Goal: Transaction & Acquisition: Purchase product/service

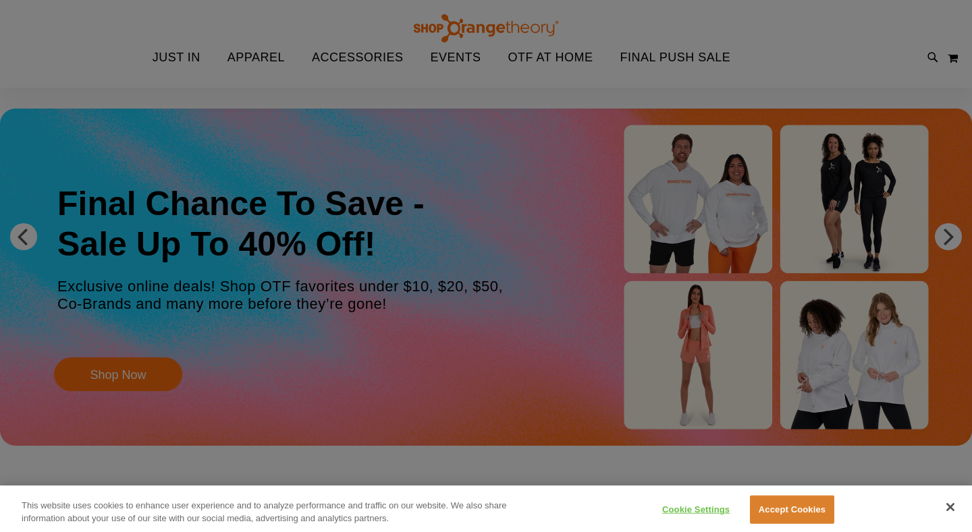
scroll to position [44, 0]
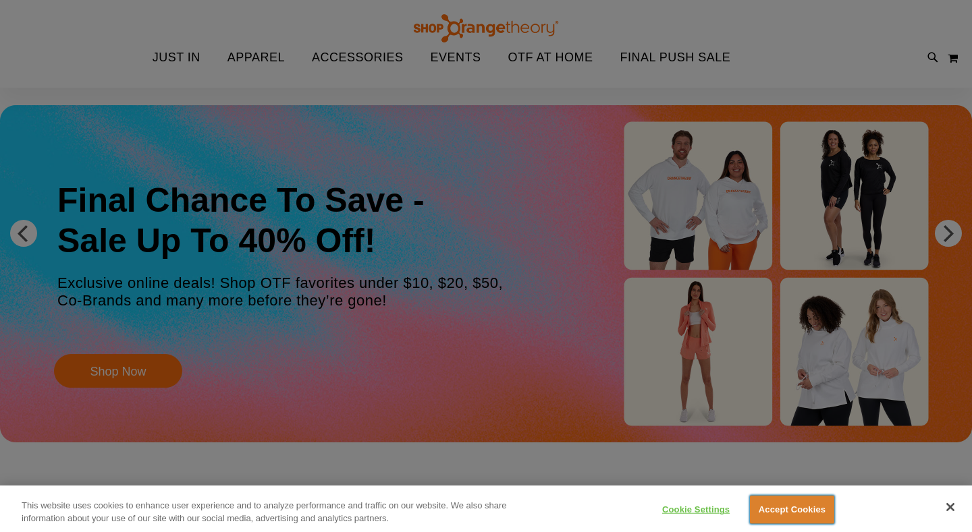
click at [801, 511] on button "Accept Cookies" at bounding box center [792, 510] width 84 height 28
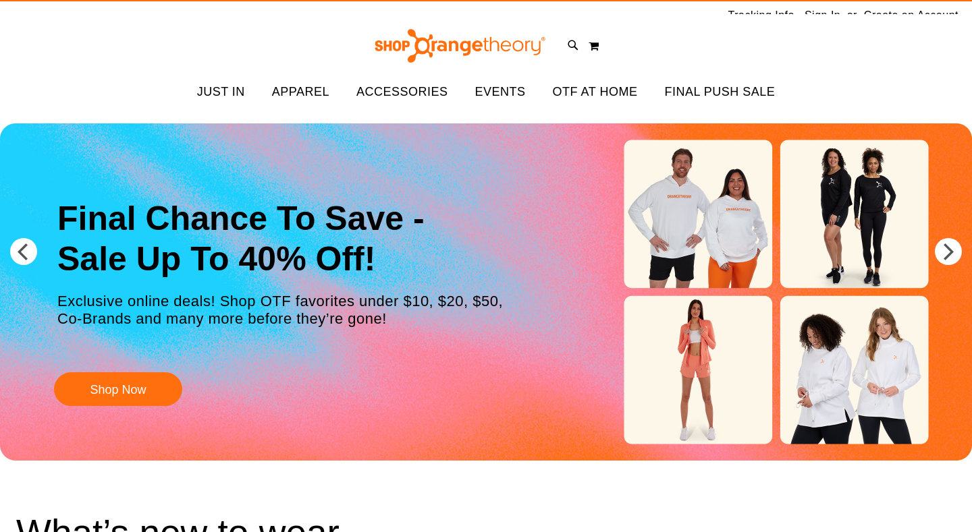
scroll to position [0, 0]
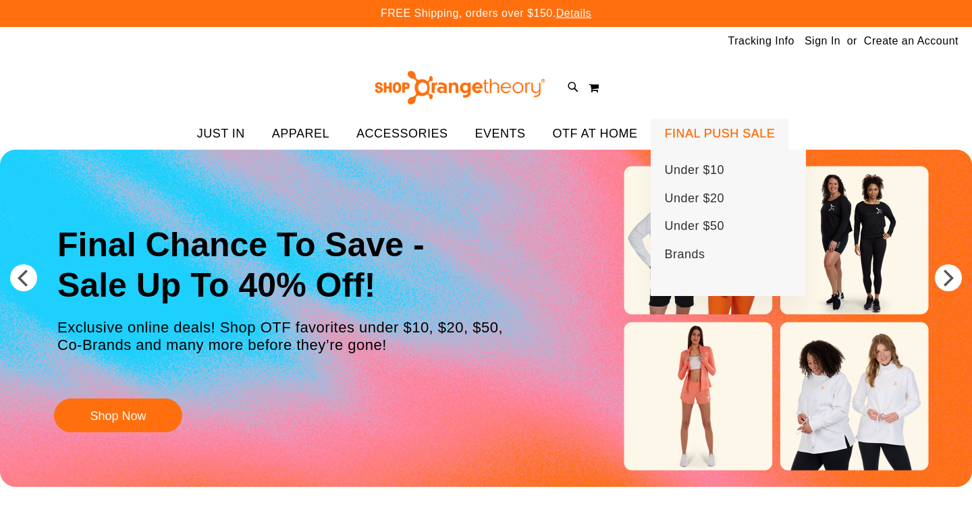
click at [719, 130] on span "FINAL PUSH SALE" at bounding box center [719, 134] width 111 height 30
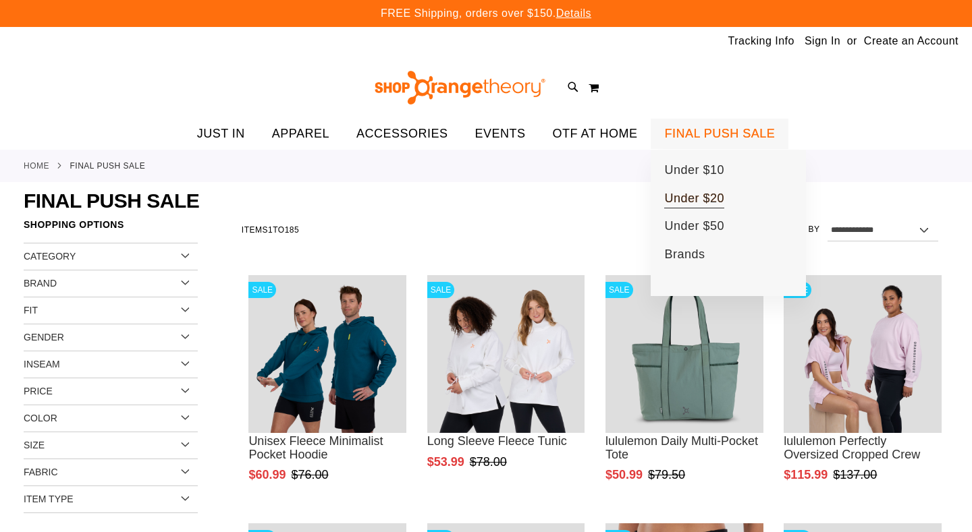
click at [700, 197] on span "Under $20" at bounding box center [694, 200] width 60 height 17
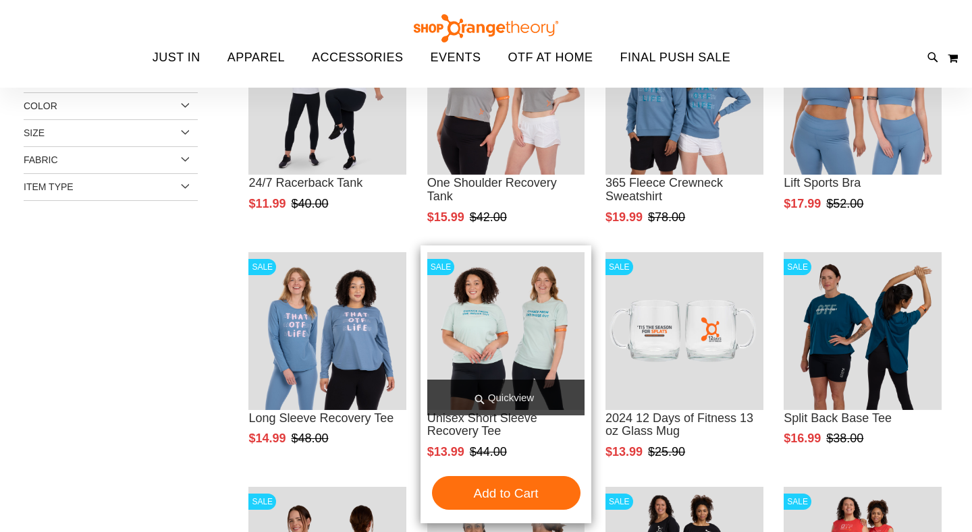
scroll to position [112, 0]
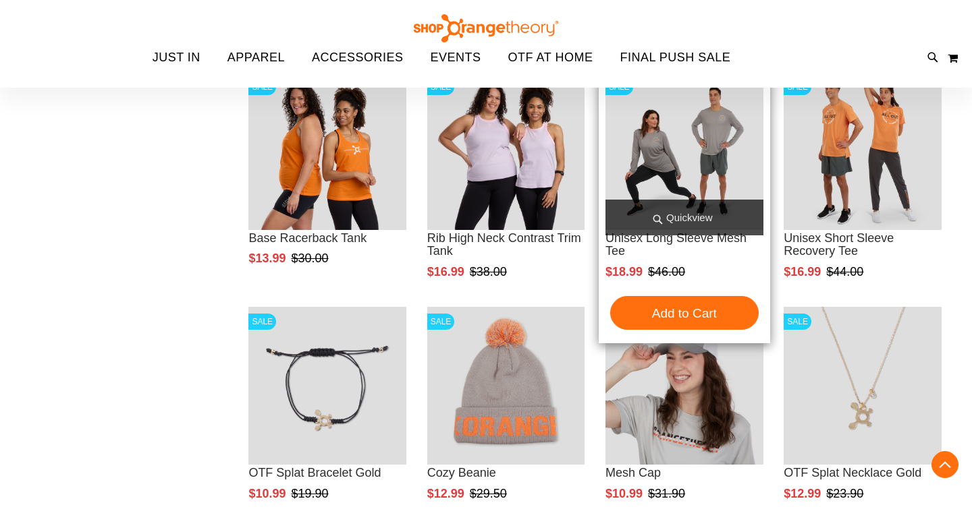
scroll to position [760, 0]
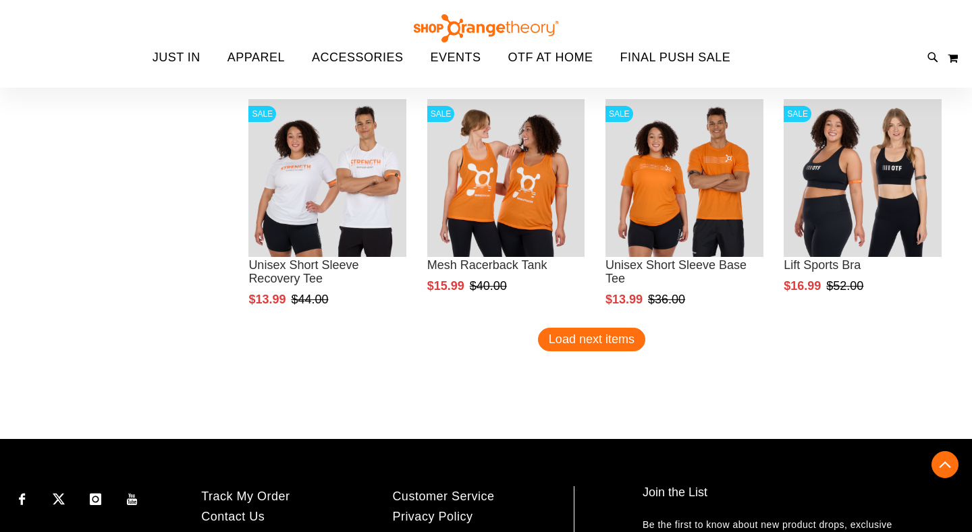
scroll to position [1909, 0]
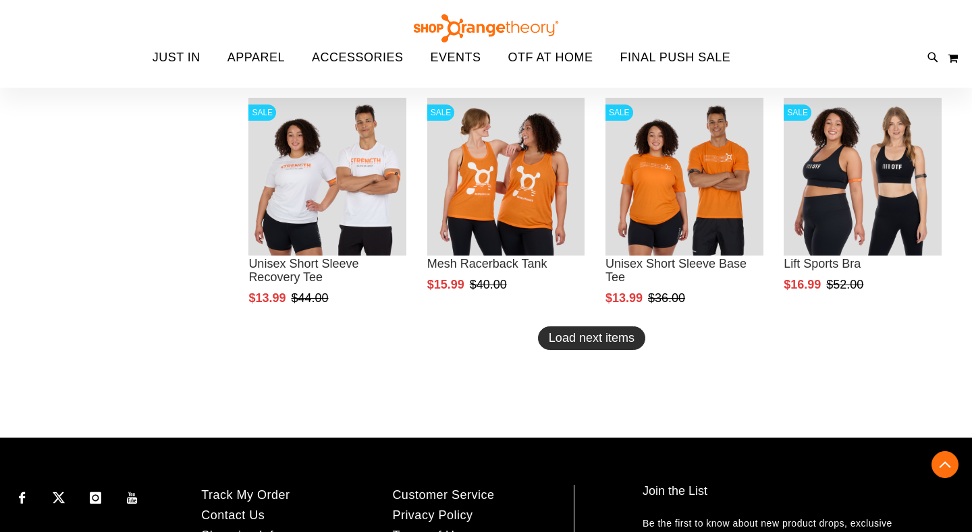
click at [577, 340] on span "Load next items" at bounding box center [592, 337] width 86 height 13
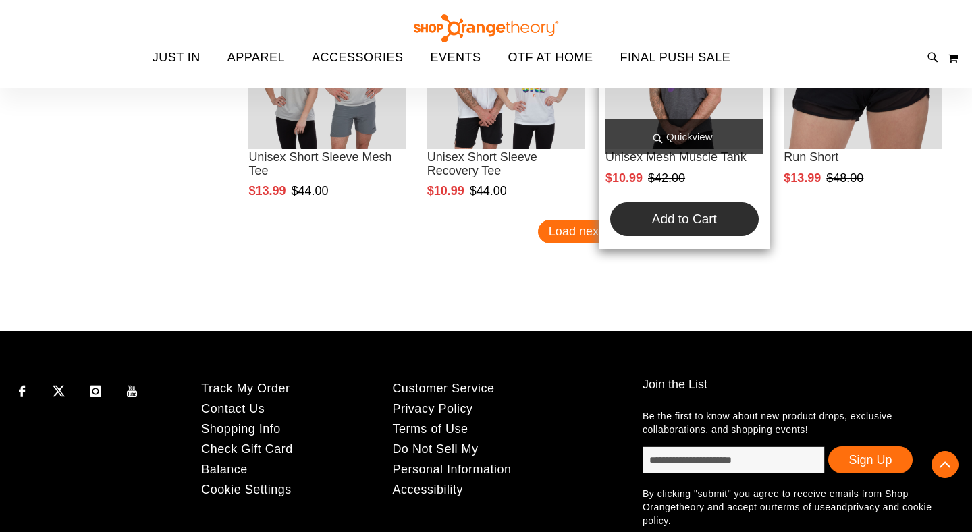
scroll to position [2727, 0]
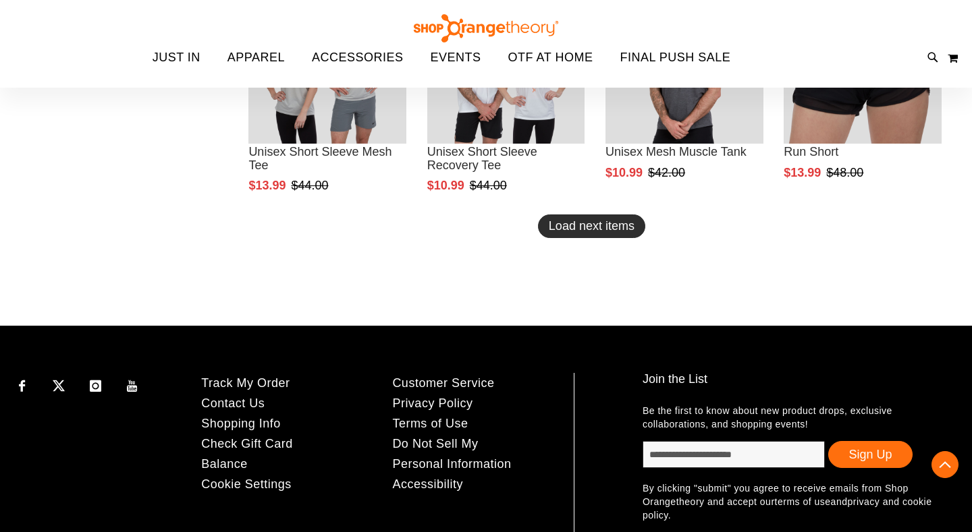
click at [603, 230] on span "Load next items" at bounding box center [592, 225] width 86 height 13
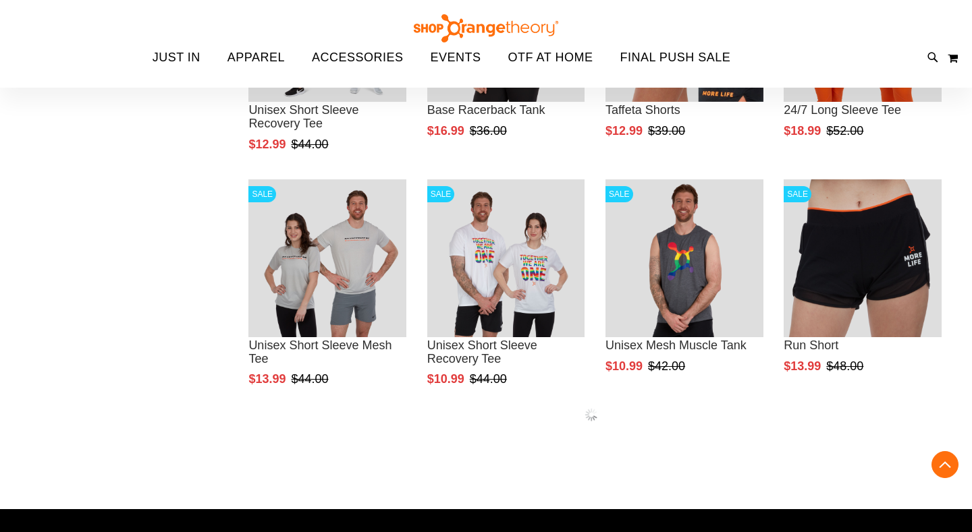
scroll to position [2527, 0]
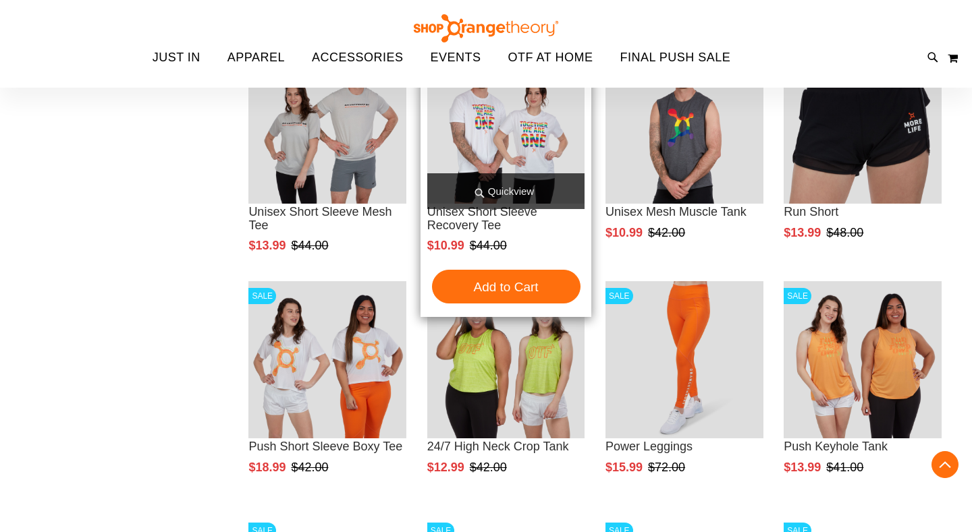
scroll to position [2668, 0]
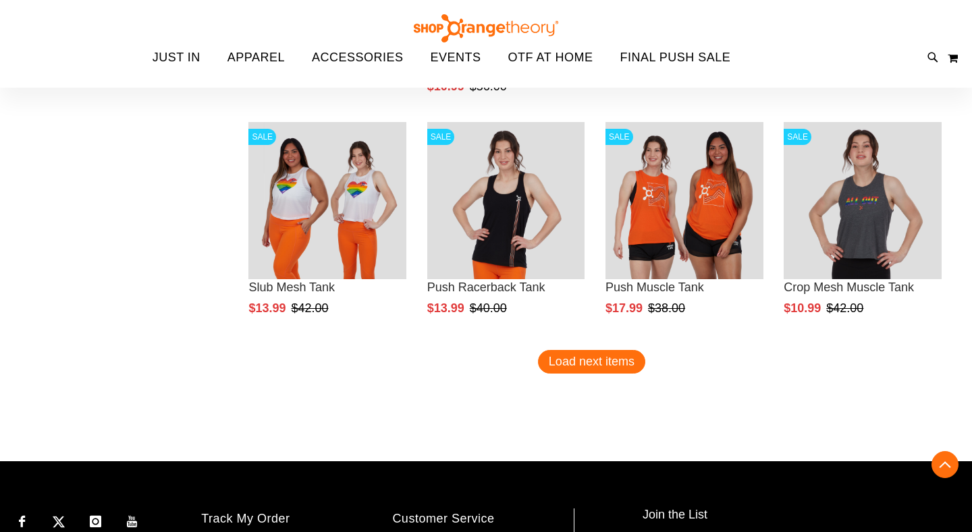
scroll to position [3317, 0]
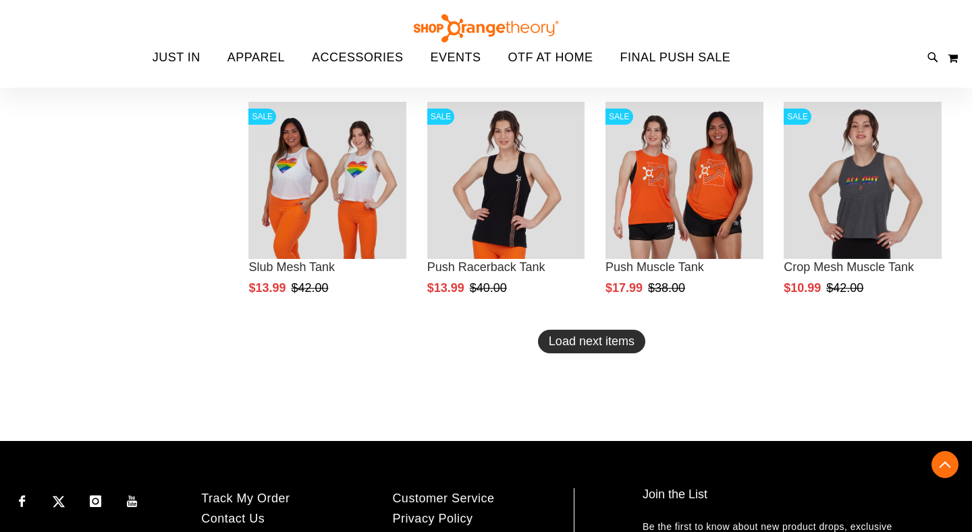
click at [592, 339] on span "Load next items" at bounding box center [592, 341] width 86 height 13
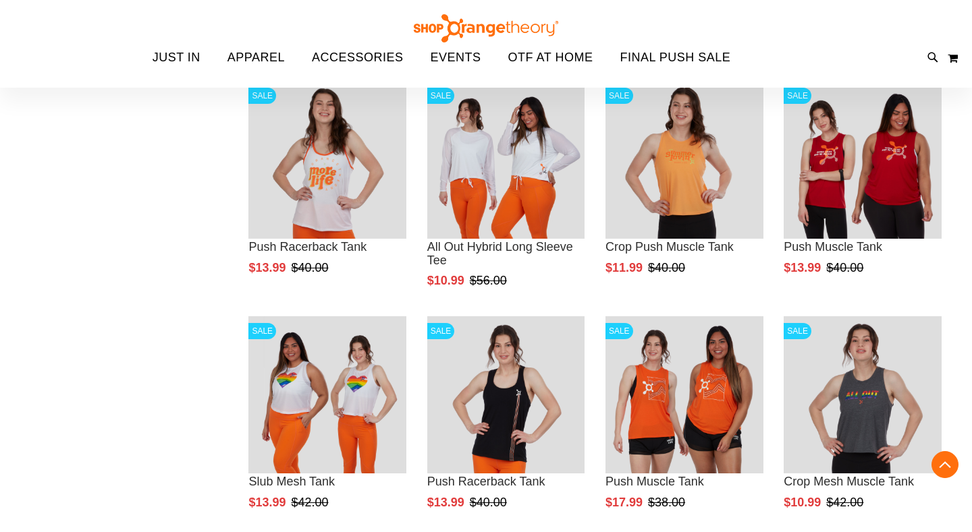
scroll to position [3069, 0]
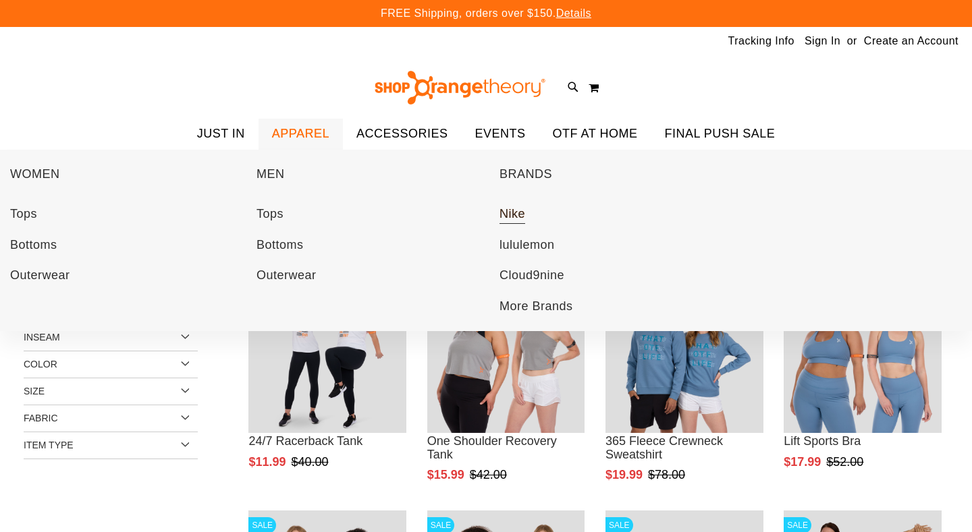
click at [512, 213] on span "Nike" at bounding box center [512, 215] width 26 height 17
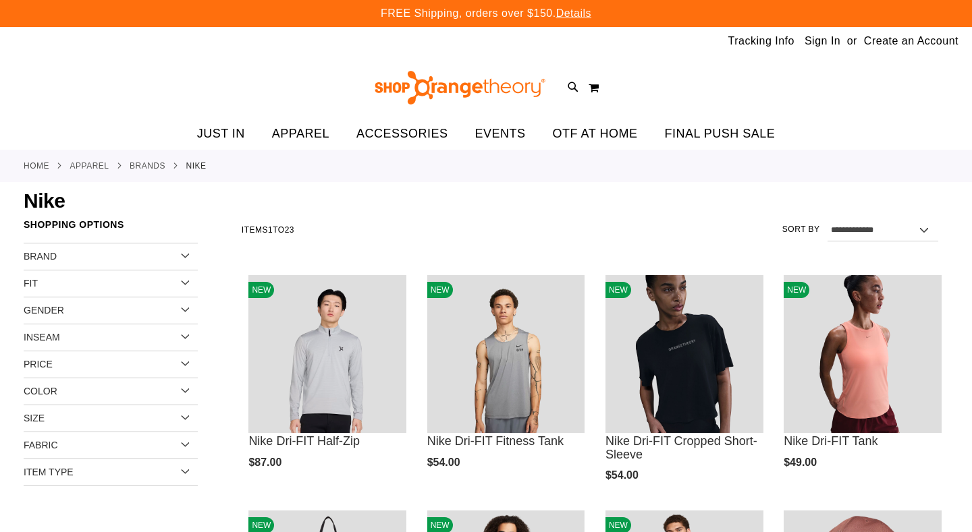
click at [41, 366] on span "Price" at bounding box center [38, 364] width 29 height 11
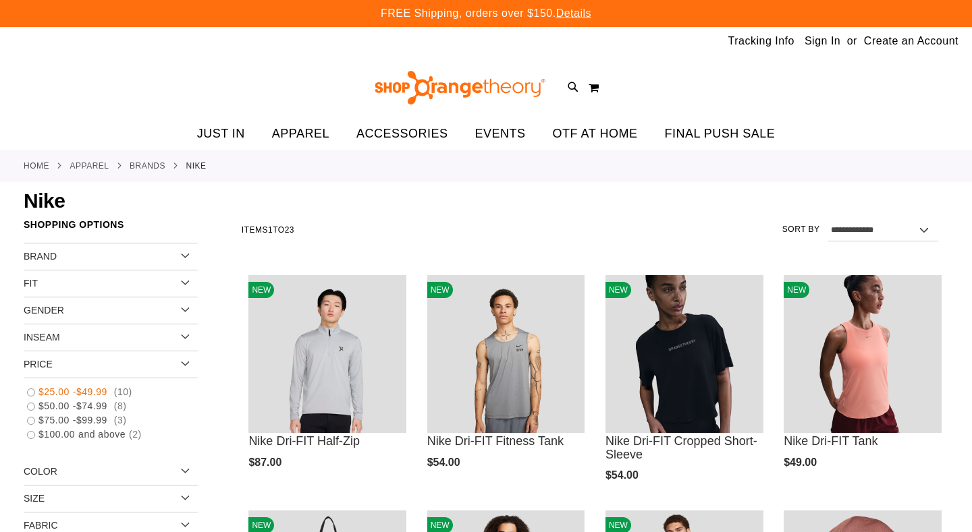
click at [31, 391] on link "$25.00 - $49.99 10 items" at bounding box center [103, 392] width 167 height 14
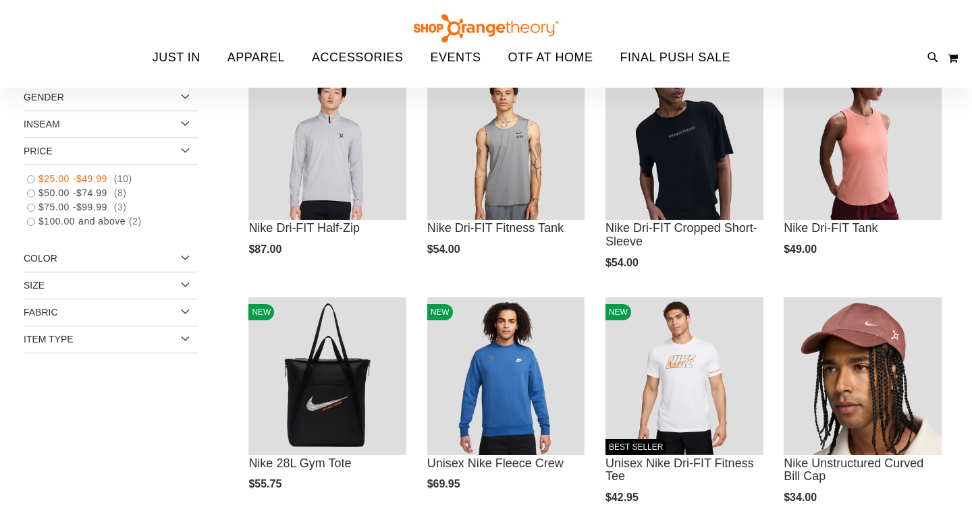
scroll to position [213, 0]
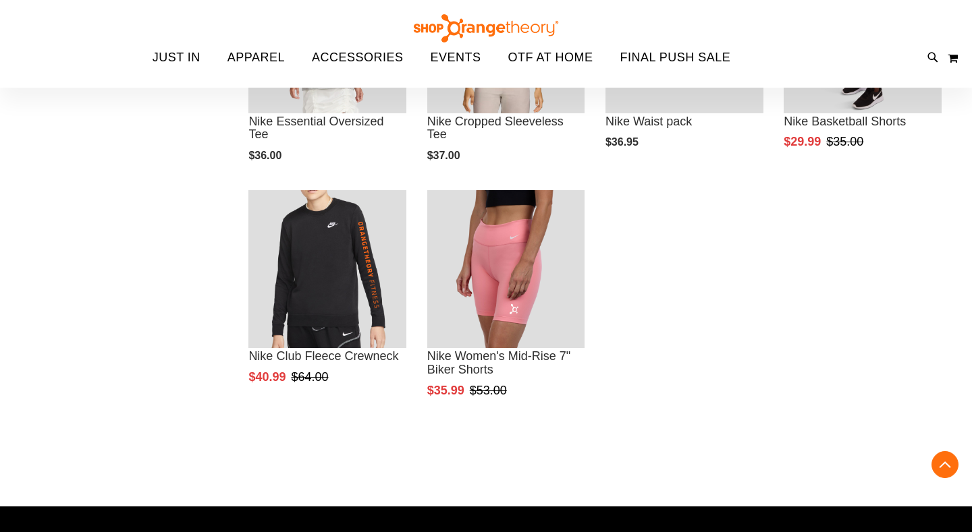
scroll to position [536, 0]
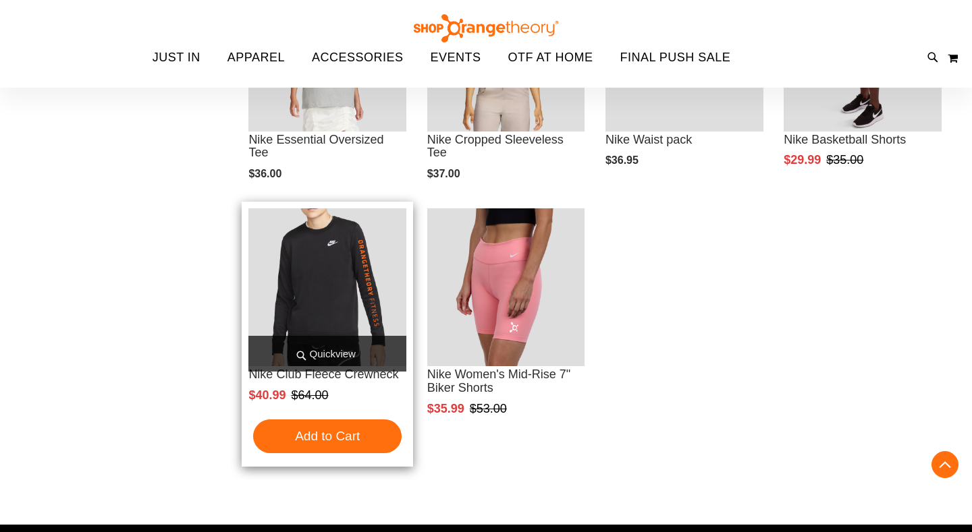
click at [319, 281] on img "product" at bounding box center [327, 288] width 158 height 158
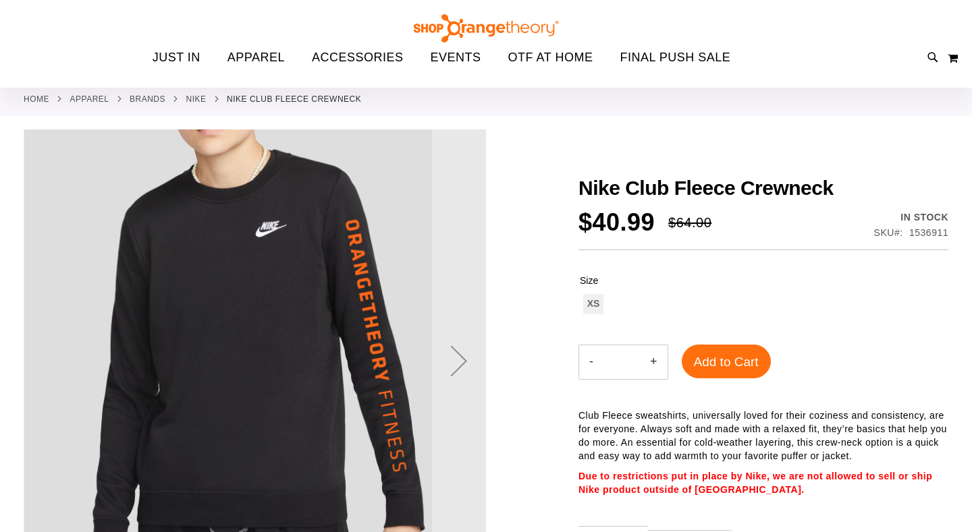
scroll to position [77, 0]
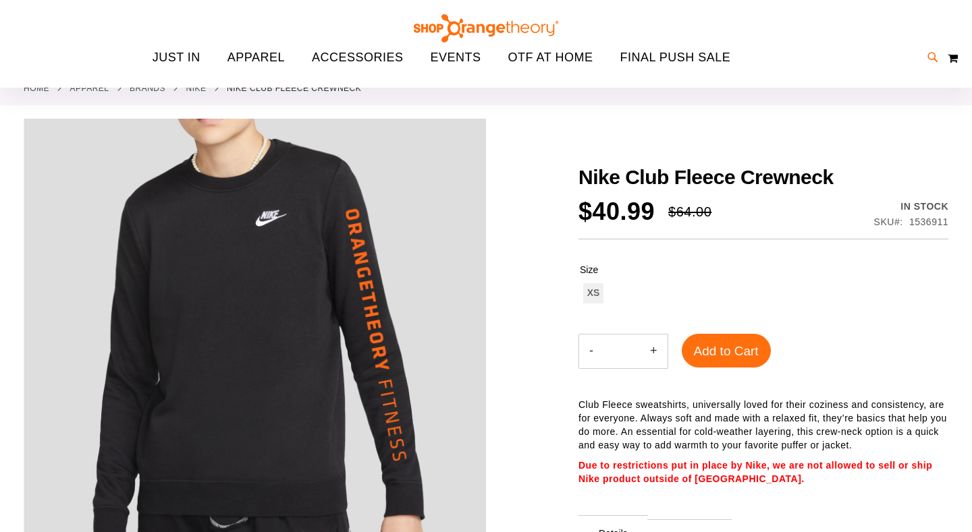
click at [933, 55] on icon at bounding box center [932, 58] width 11 height 16
type input "*****"
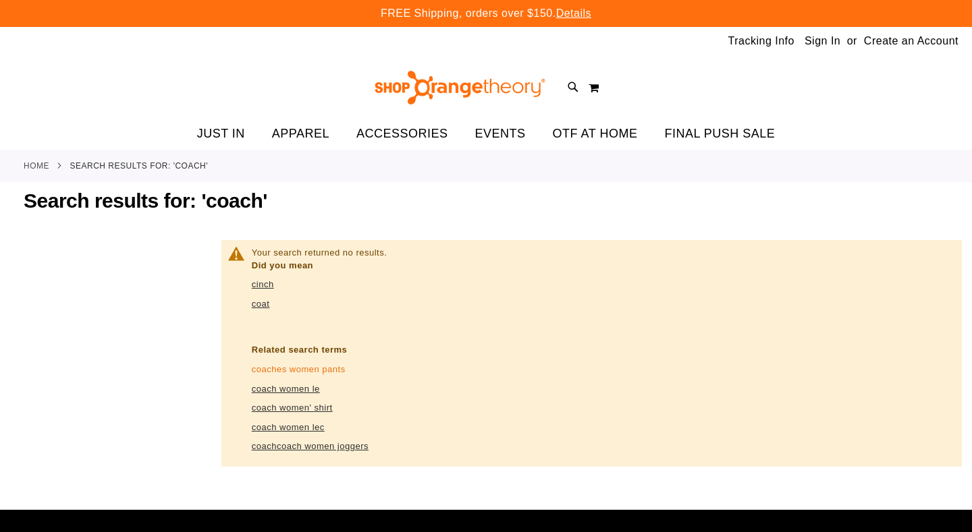
click at [310, 371] on link "coaches women pants" at bounding box center [299, 369] width 94 height 10
click at [319, 371] on link "coaches women pants" at bounding box center [299, 369] width 94 height 10
click at [300, 405] on link "coach women' shirt" at bounding box center [292, 408] width 81 height 10
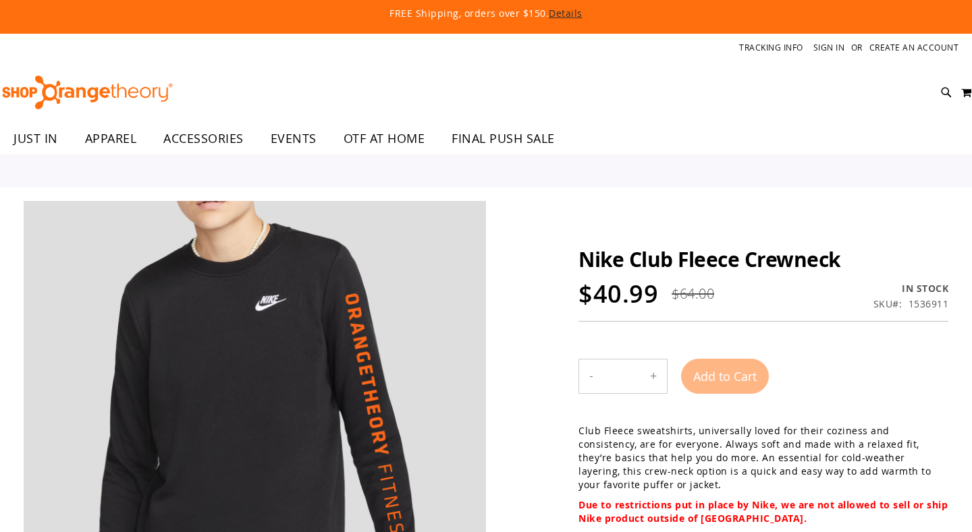
scroll to position [77, 0]
